Goal: Information Seeking & Learning: Learn about a topic

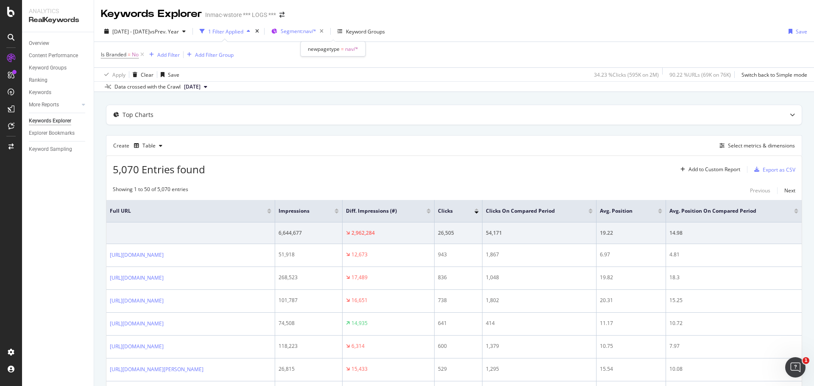
click at [316, 28] on span "Segment: nav/*" at bounding box center [299, 31] width 36 height 7
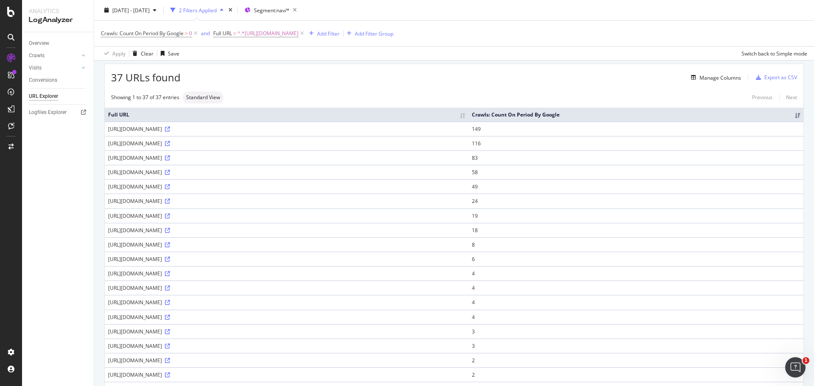
scroll to position [42, 0]
